Goal: Information Seeking & Learning: Learn about a topic

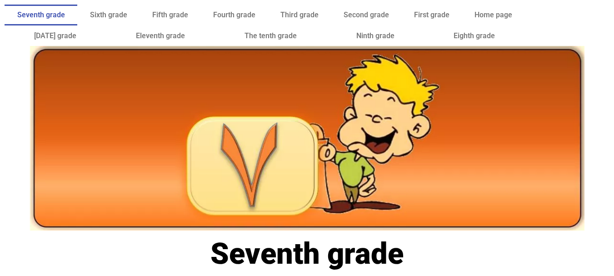
scroll to position [252, 0]
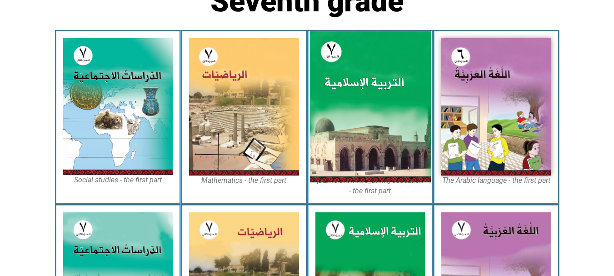
click at [368, 106] on img at bounding box center [370, 106] width 121 height 151
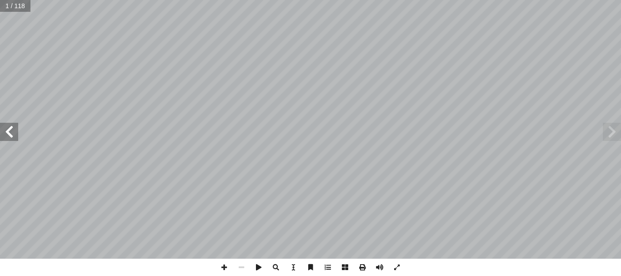
click at [12, 136] on span at bounding box center [9, 132] width 18 height 18
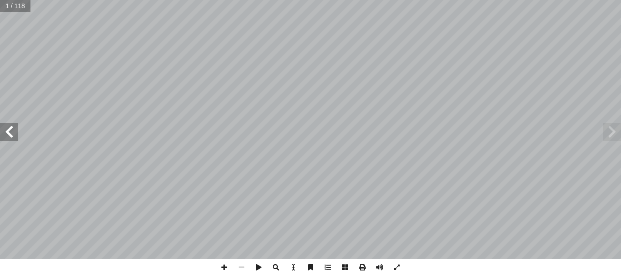
click at [12, 136] on span at bounding box center [9, 132] width 18 height 18
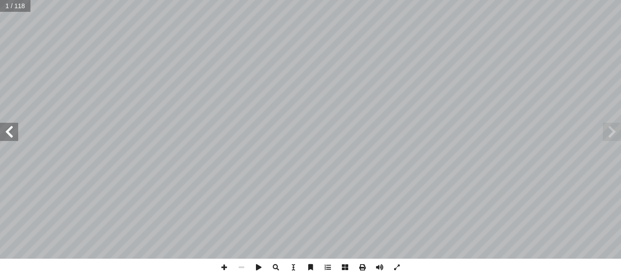
click at [12, 136] on span at bounding box center [9, 132] width 18 height 18
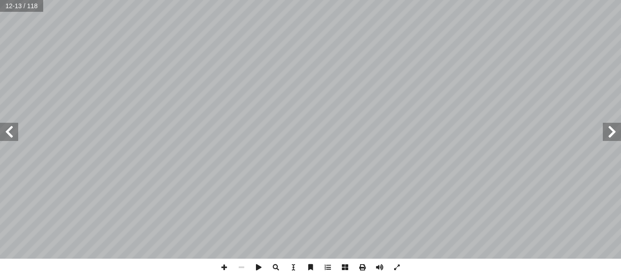
click at [12, 136] on span at bounding box center [9, 132] width 18 height 18
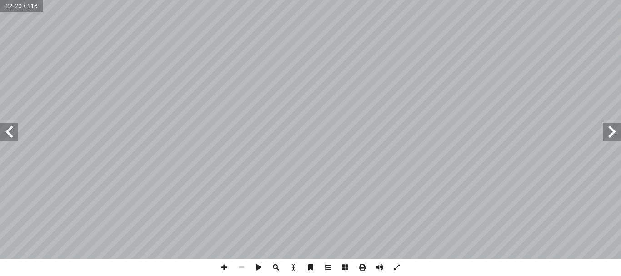
click at [12, 136] on span at bounding box center [9, 132] width 18 height 18
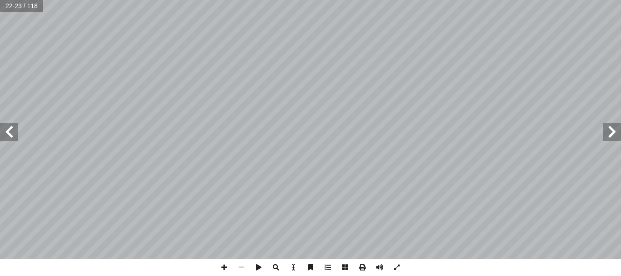
click at [12, 136] on span at bounding box center [9, 132] width 18 height 18
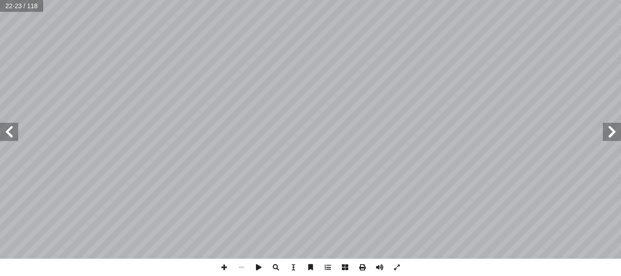
click at [12, 136] on span at bounding box center [9, 132] width 18 height 18
click at [611, 127] on span at bounding box center [612, 132] width 18 height 18
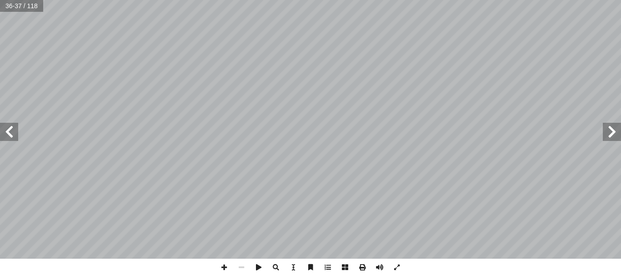
click at [611, 127] on span at bounding box center [612, 132] width 18 height 18
click at [224, 267] on span at bounding box center [223, 267] width 17 height 17
click at [225, 267] on span at bounding box center [223, 267] width 17 height 17
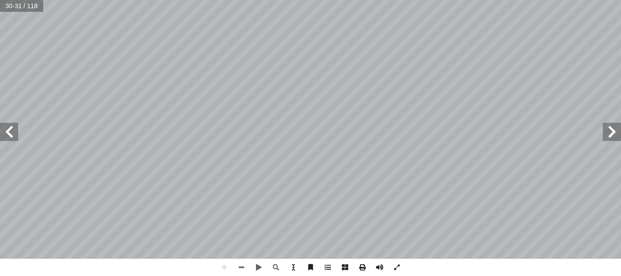
click at [7, 133] on span at bounding box center [9, 132] width 18 height 18
click at [610, 132] on span at bounding box center [612, 132] width 18 height 18
click at [82, 0] on html "الصفحة الرئيسية الصف الأول الصف الثاني الصف الثالث الصف الرابع الصف الخامس الصف…" at bounding box center [310, 41] width 621 height 83
click at [540, 267] on div "26 ط: � نش ۓ ڭ ڭڭ ڭ ۇ ۇ ۆ ۆ ٱ ُّ : ُ الكريمة ُ ية آ عليه ال� ّ ح ما تدل ّ نوض (…" at bounding box center [310, 138] width 621 height 276
click at [10, 129] on span at bounding box center [9, 132] width 18 height 18
